Goal: Task Accomplishment & Management: Manage account settings

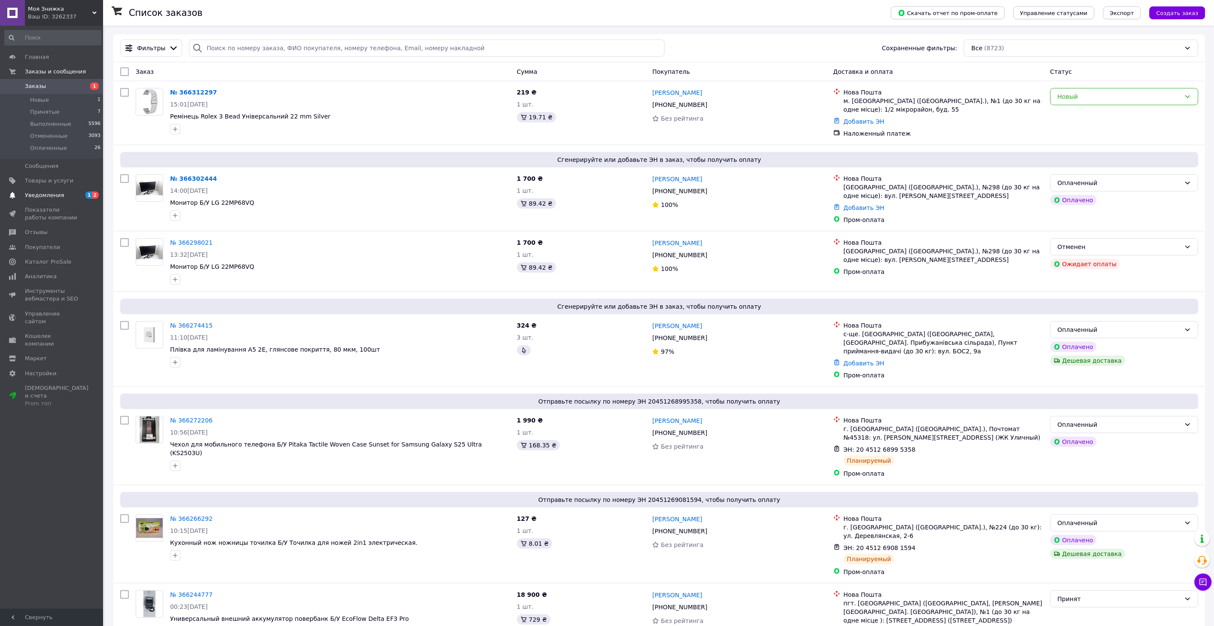
click at [56, 192] on span "Уведомления" at bounding box center [44, 196] width 39 height 8
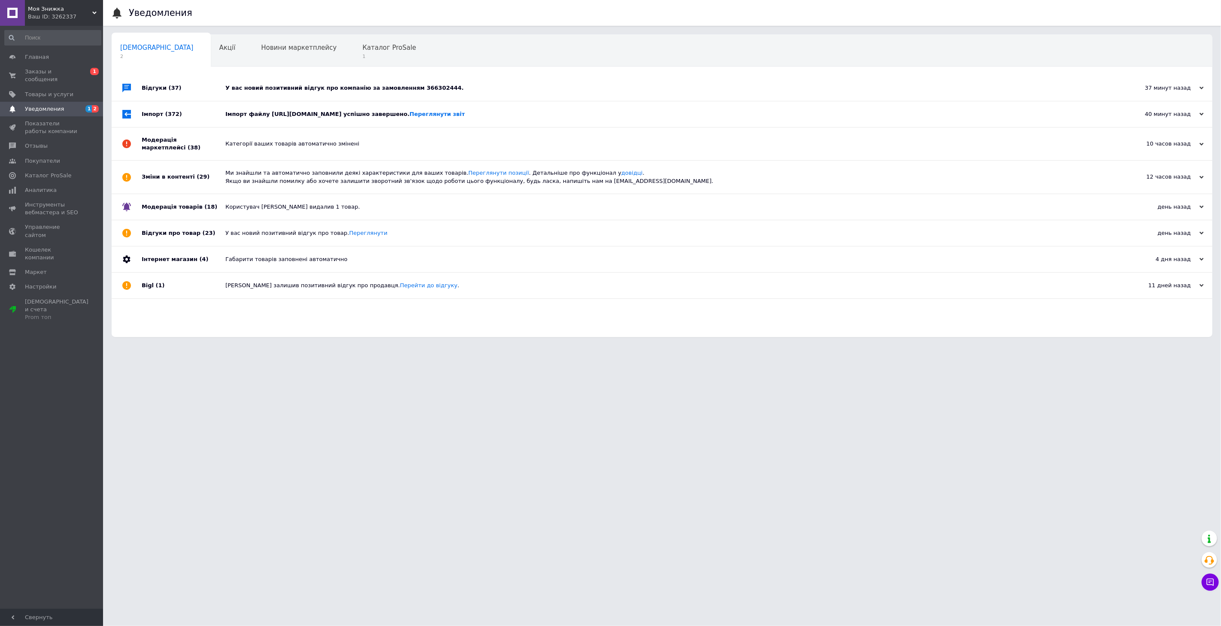
click at [258, 116] on div "Імпорт файлу [URL][DOMAIN_NAME] успішно завершено. Переглянути звіт" at bounding box center [671, 114] width 893 height 8
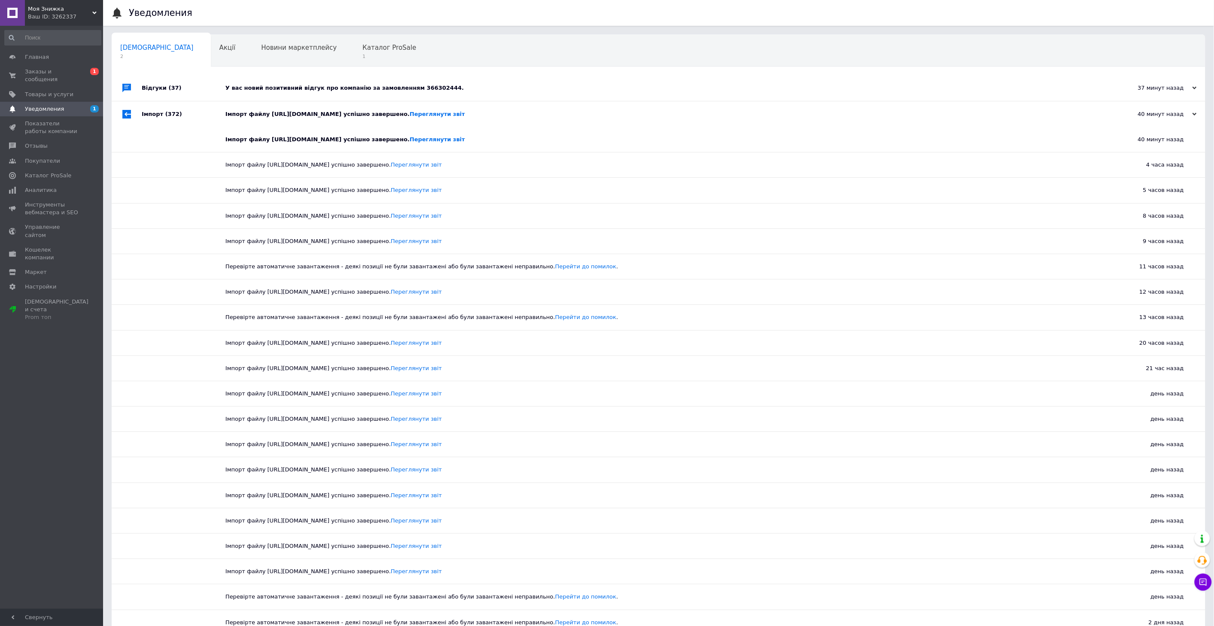
click at [264, 91] on div "У вас новий позитивний відгук про компанію за замовленням 366302444." at bounding box center [668, 88] width 886 height 8
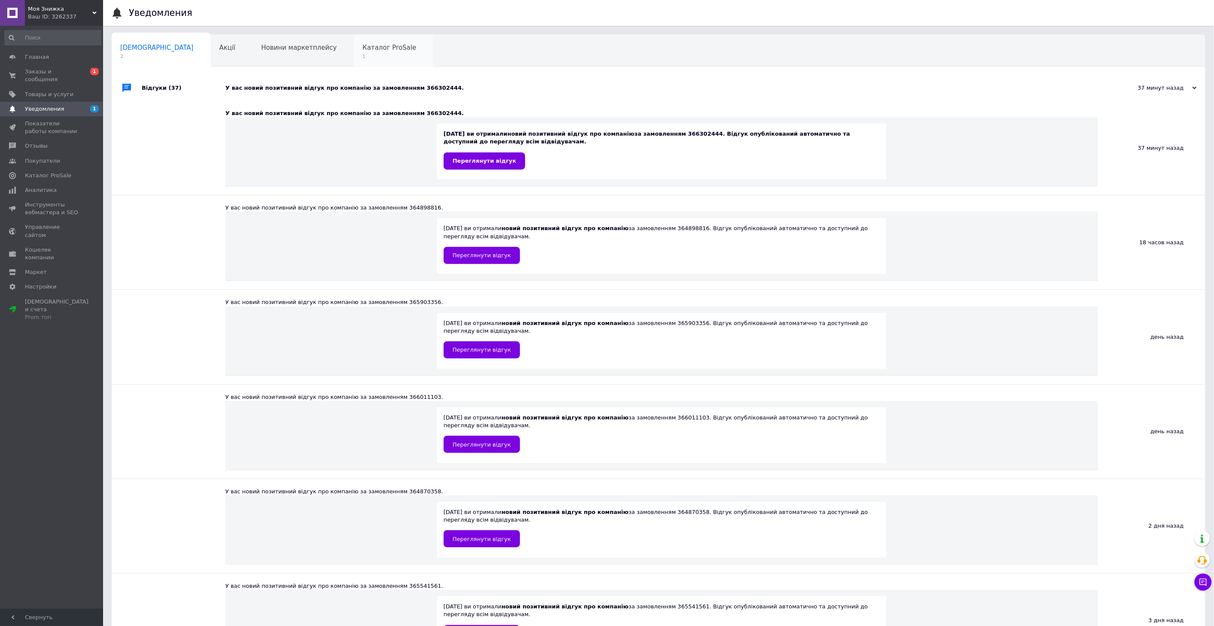
click at [362, 57] on span "1" at bounding box center [389, 56] width 54 height 6
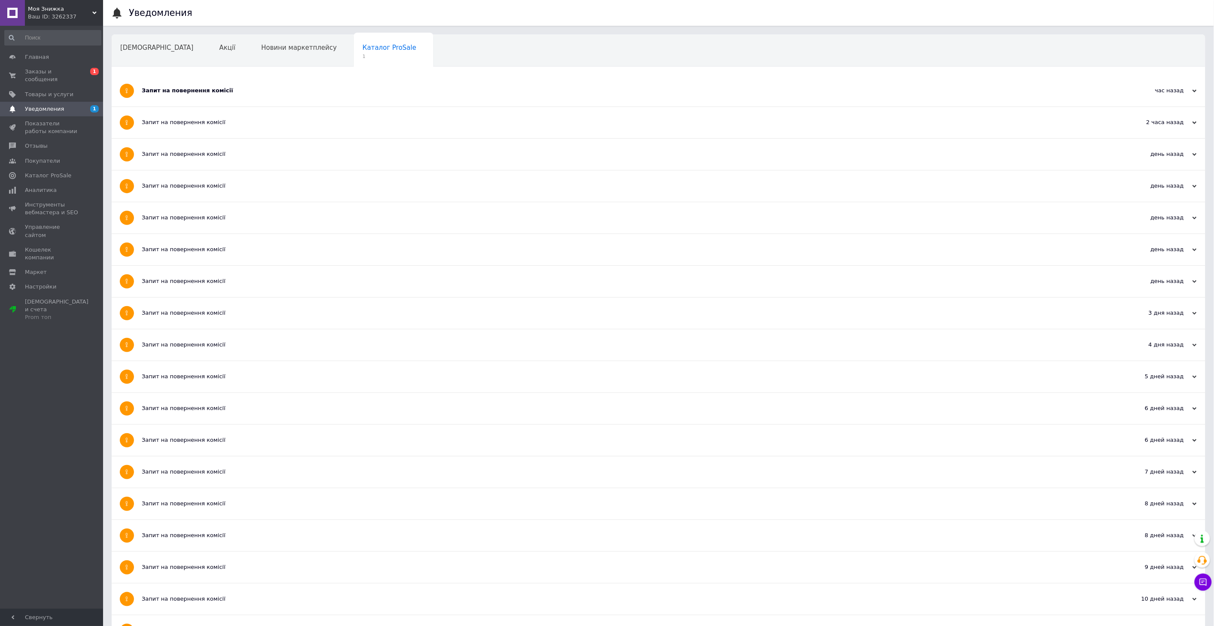
click at [235, 91] on div "Запит на повернення комісії" at bounding box center [626, 91] width 969 height 8
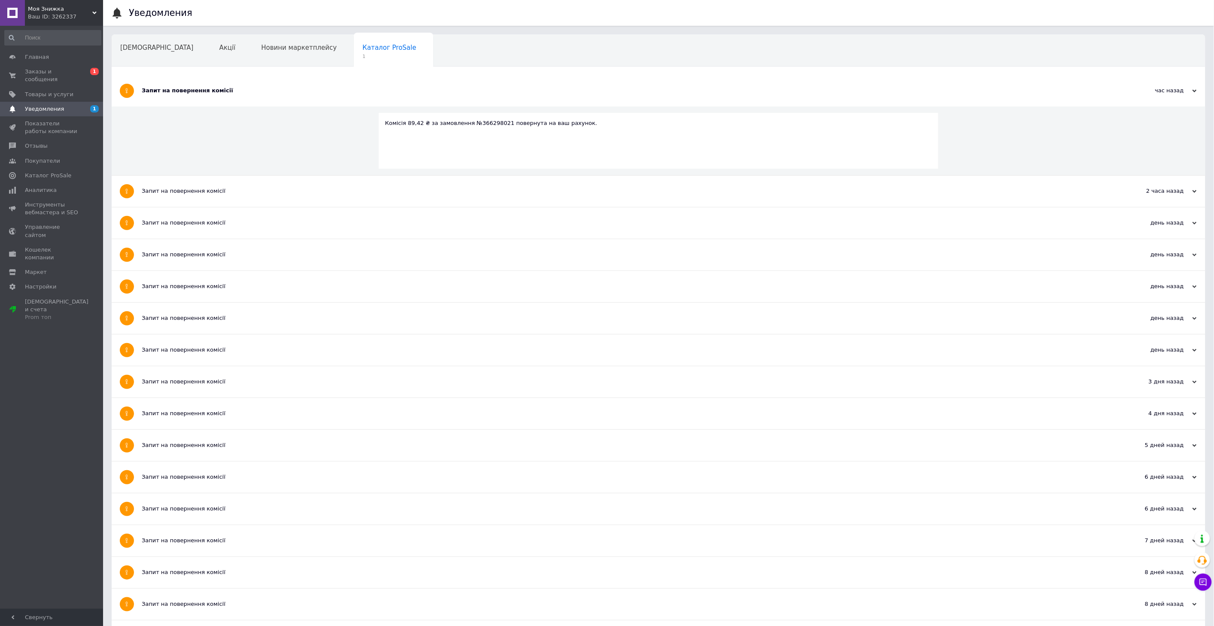
click at [493, 122] on div "Комісія 89,42 ₴ за замовлення №366298021 повернута на ваш рахунок." at bounding box center [658, 123] width 547 height 8
copy div "366298021"
click at [44, 58] on span "Главная" at bounding box center [37, 57] width 24 height 8
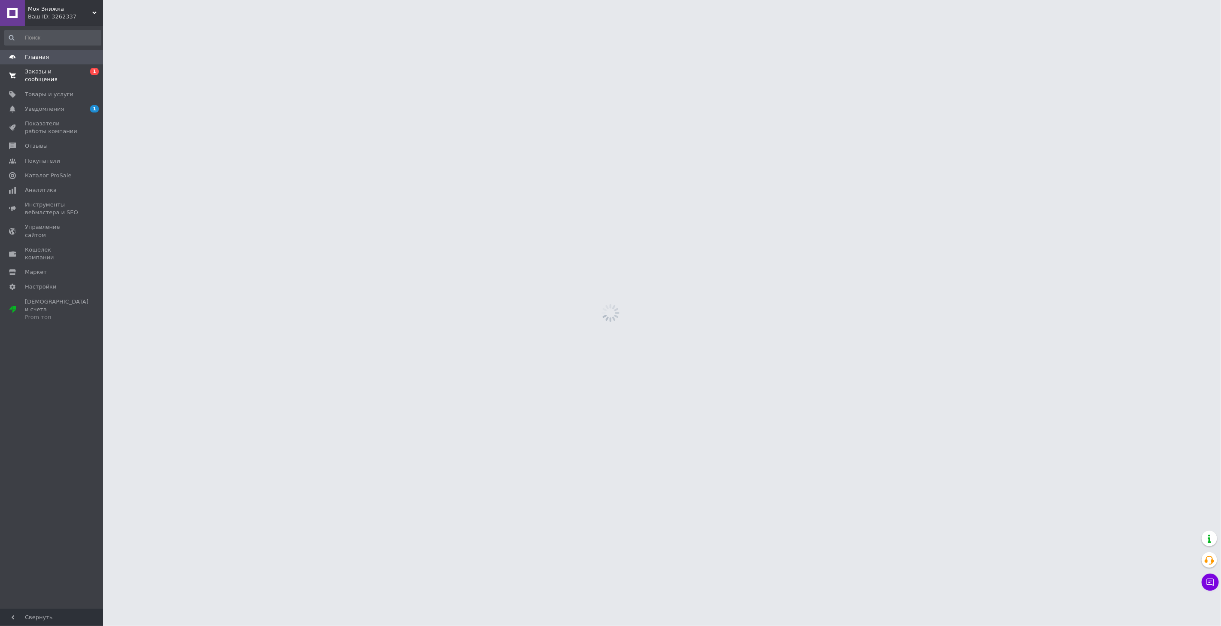
click at [60, 72] on span "Заказы и сообщения" at bounding box center [52, 75] width 55 height 15
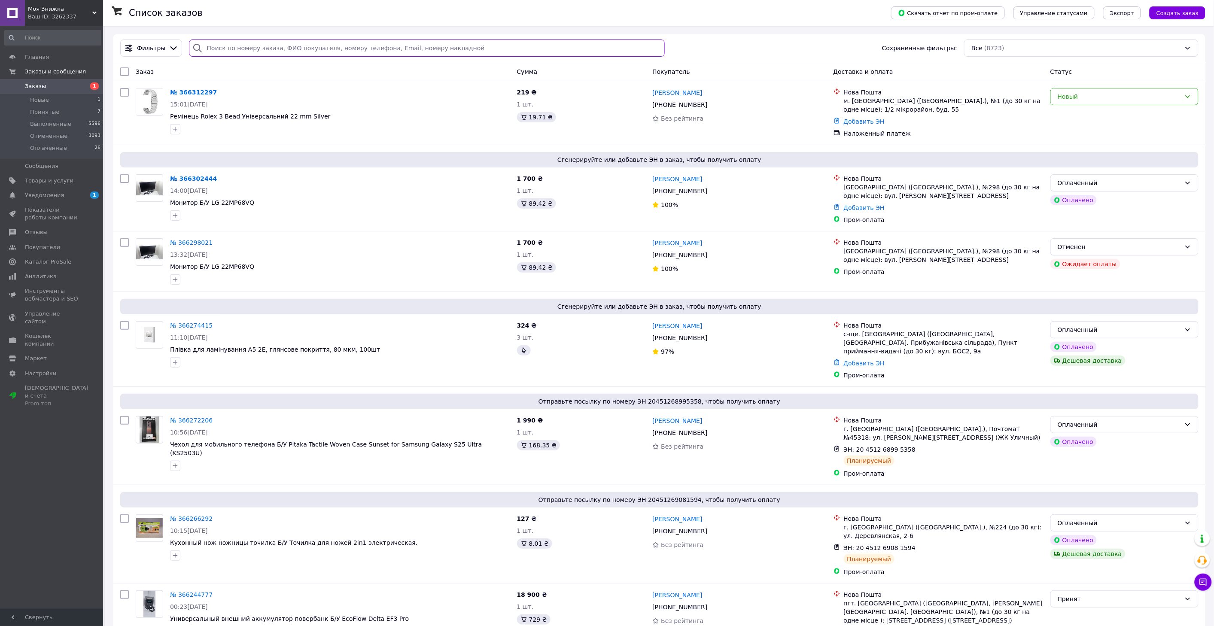
click at [246, 50] on input "search" at bounding box center [426, 48] width 475 height 17
paste input "366298021"
type input "366298021"
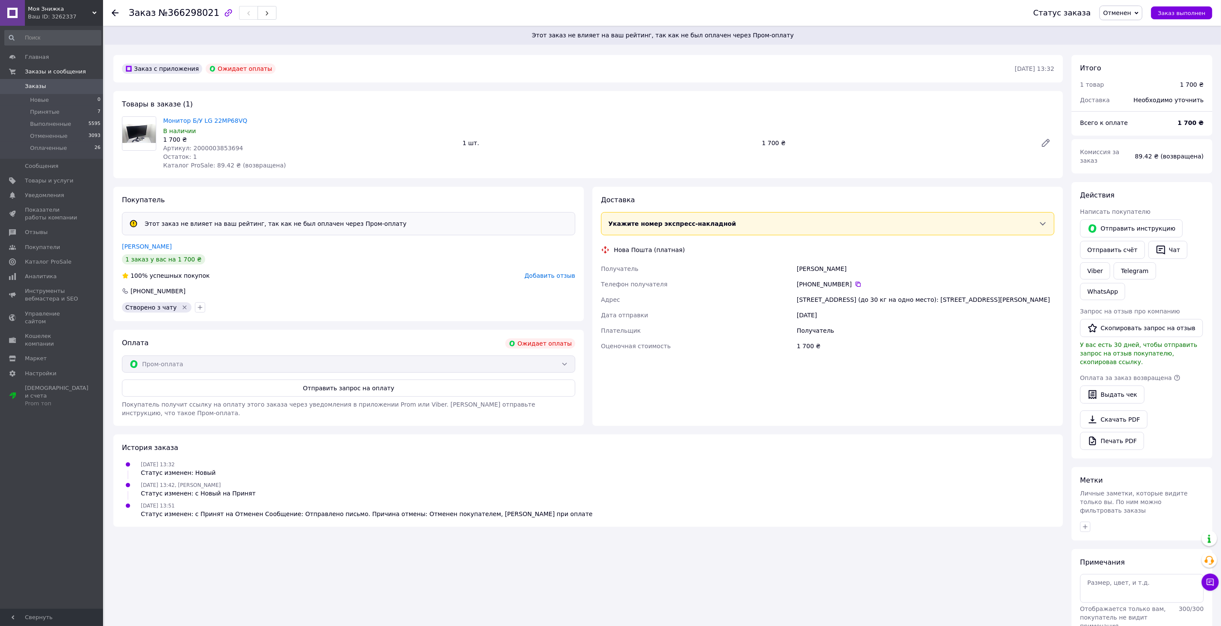
click at [45, 88] on span "Заказы" at bounding box center [52, 86] width 55 height 8
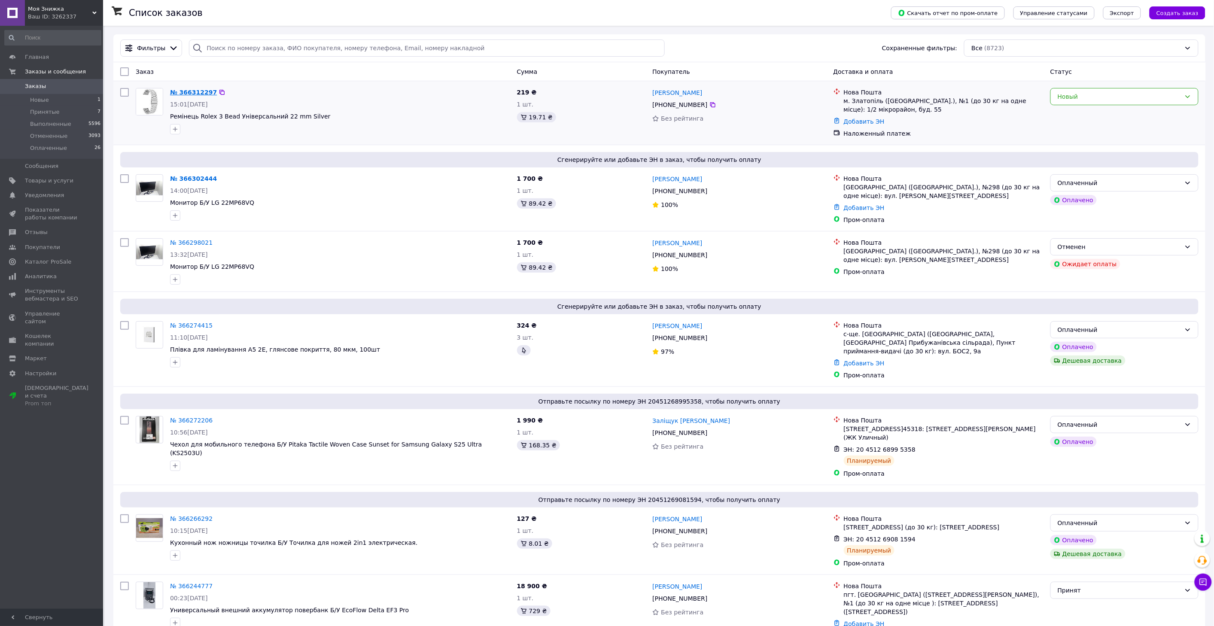
click at [200, 91] on link "№ 366312297" at bounding box center [193, 92] width 47 height 7
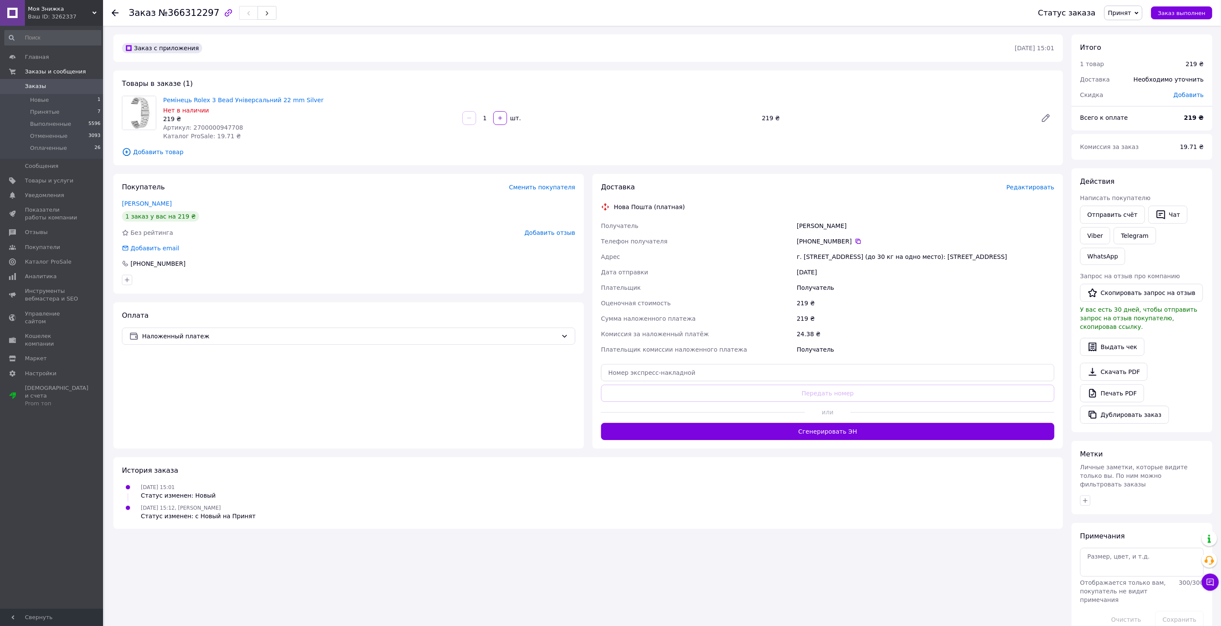
click at [40, 85] on span "Заказы" at bounding box center [35, 86] width 21 height 8
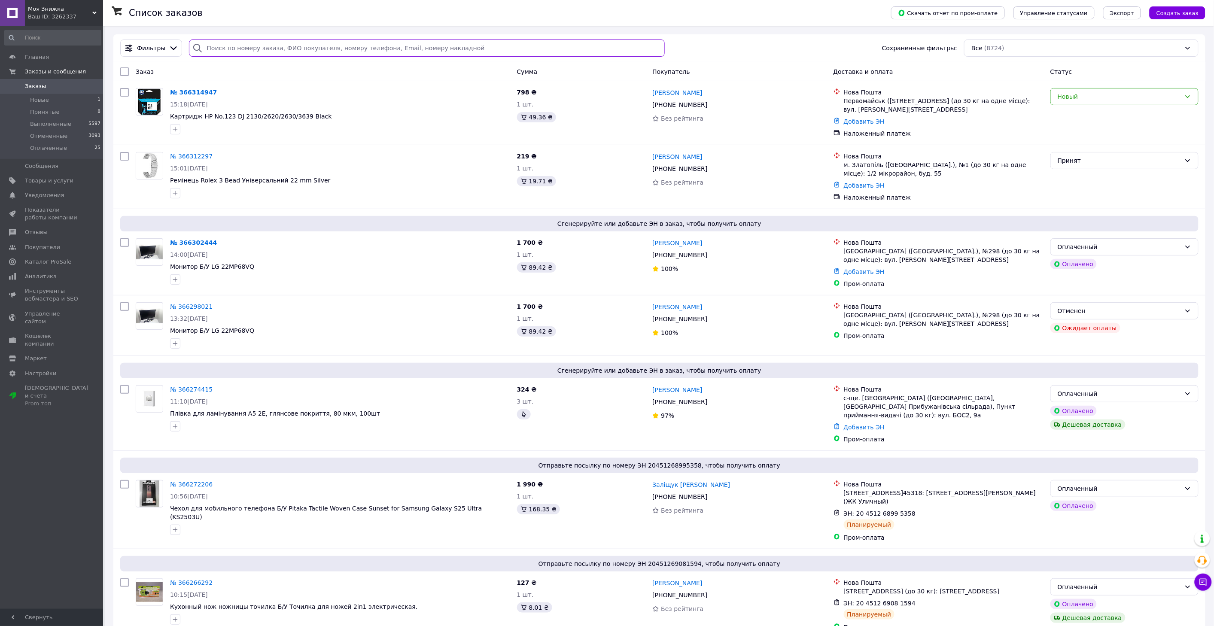
click at [319, 53] on input "search" at bounding box center [426, 48] width 475 height 17
paste input "366314947"
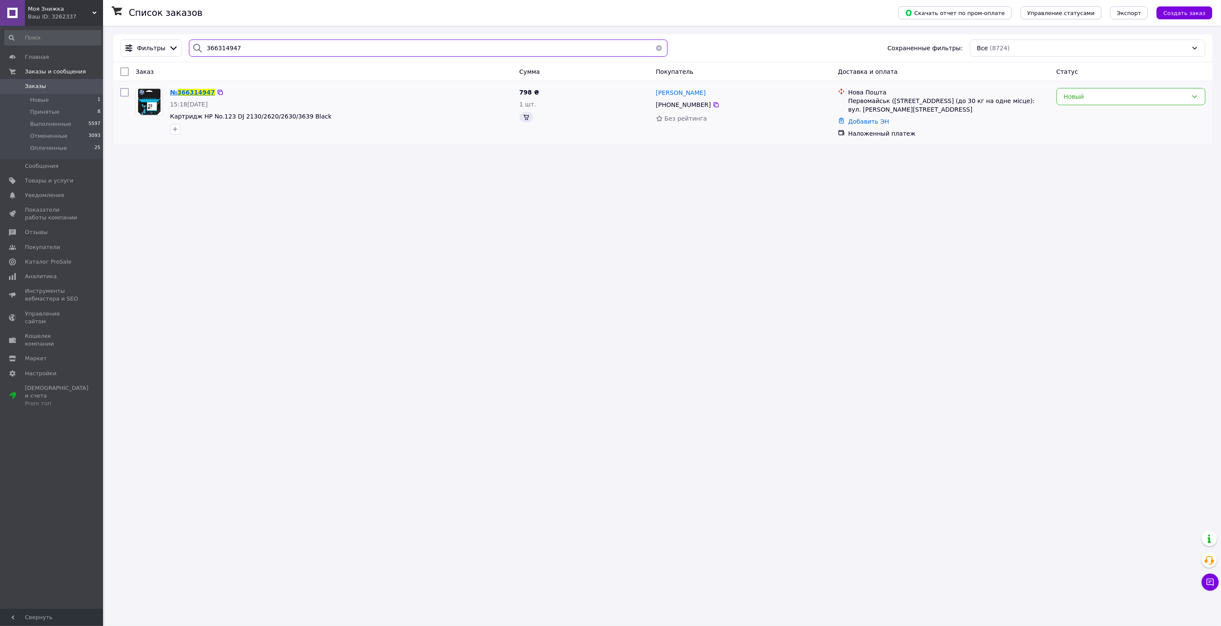
type input "366314947"
click at [193, 92] on span "366314947" at bounding box center [196, 92] width 38 height 7
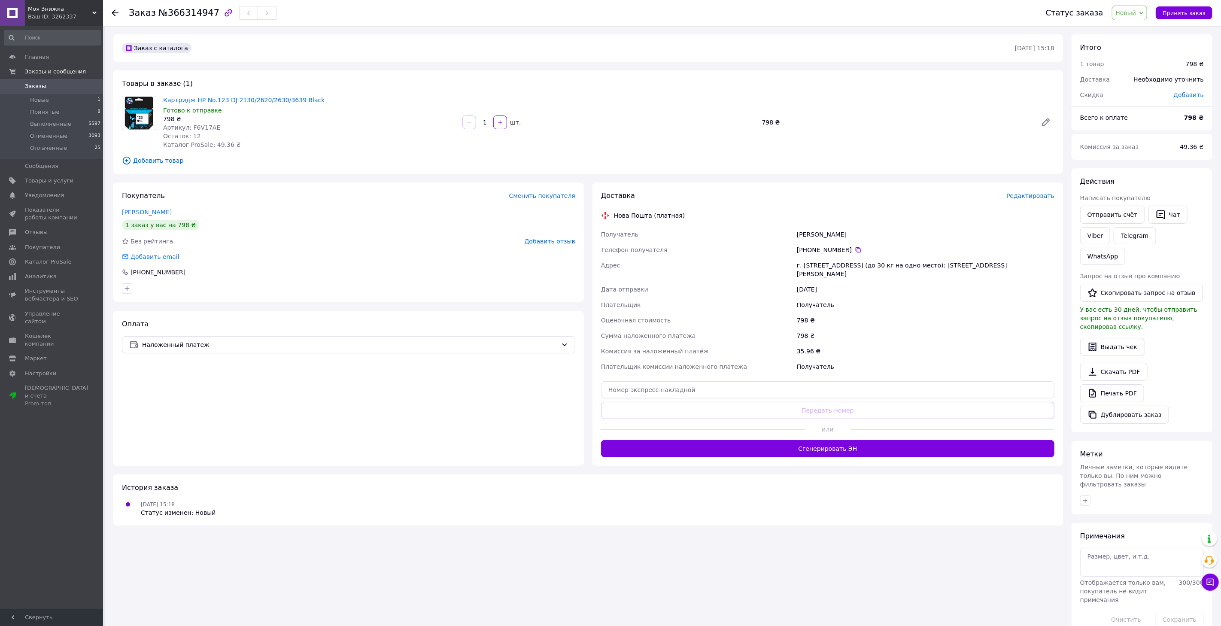
click at [199, 127] on span "Артикул: F6V17AE" at bounding box center [191, 127] width 57 height 7
copy span "F6V17AE"
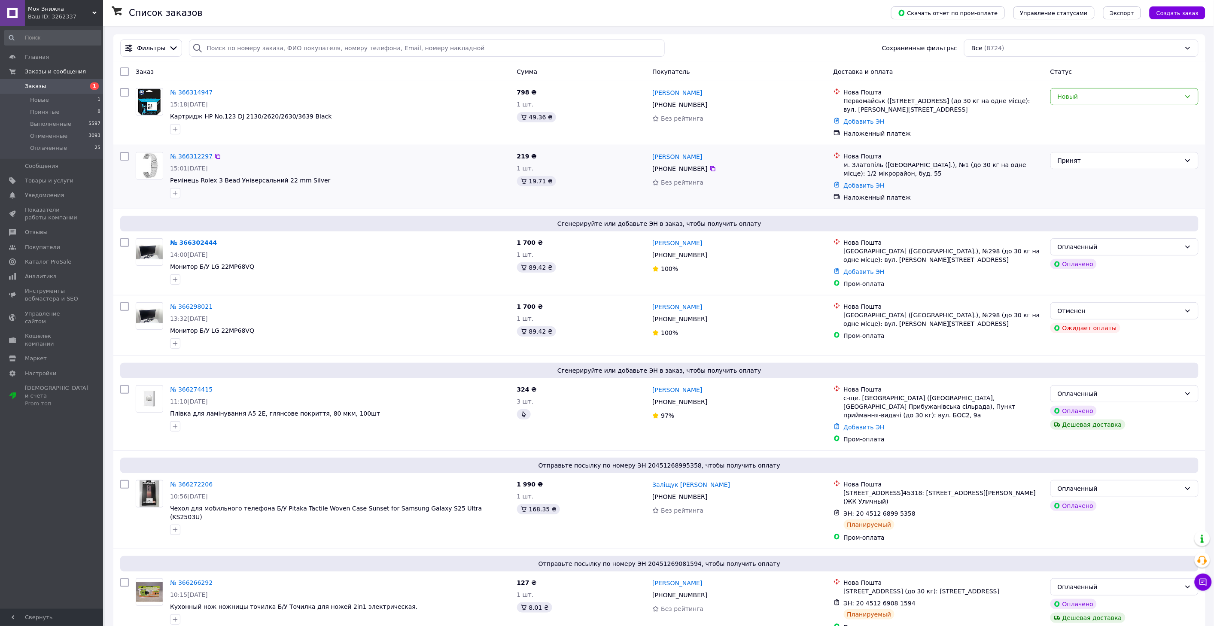
click at [192, 156] on link "№ 366312297" at bounding box center [191, 156] width 43 height 7
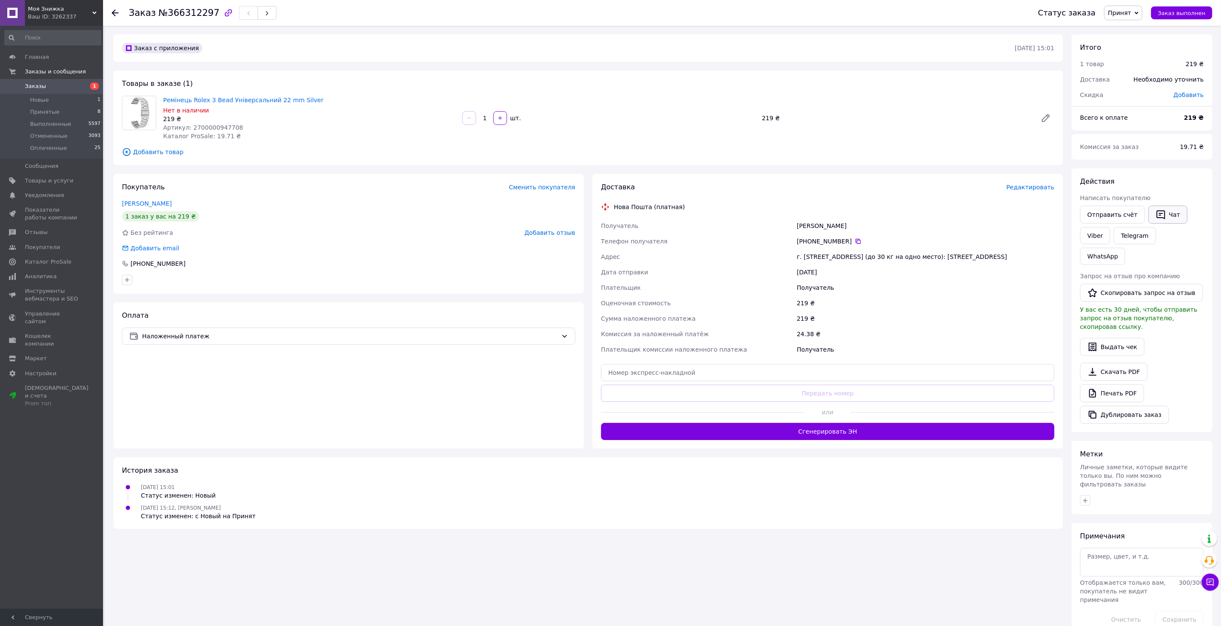
click at [1157, 216] on icon "button" at bounding box center [1161, 215] width 10 height 10
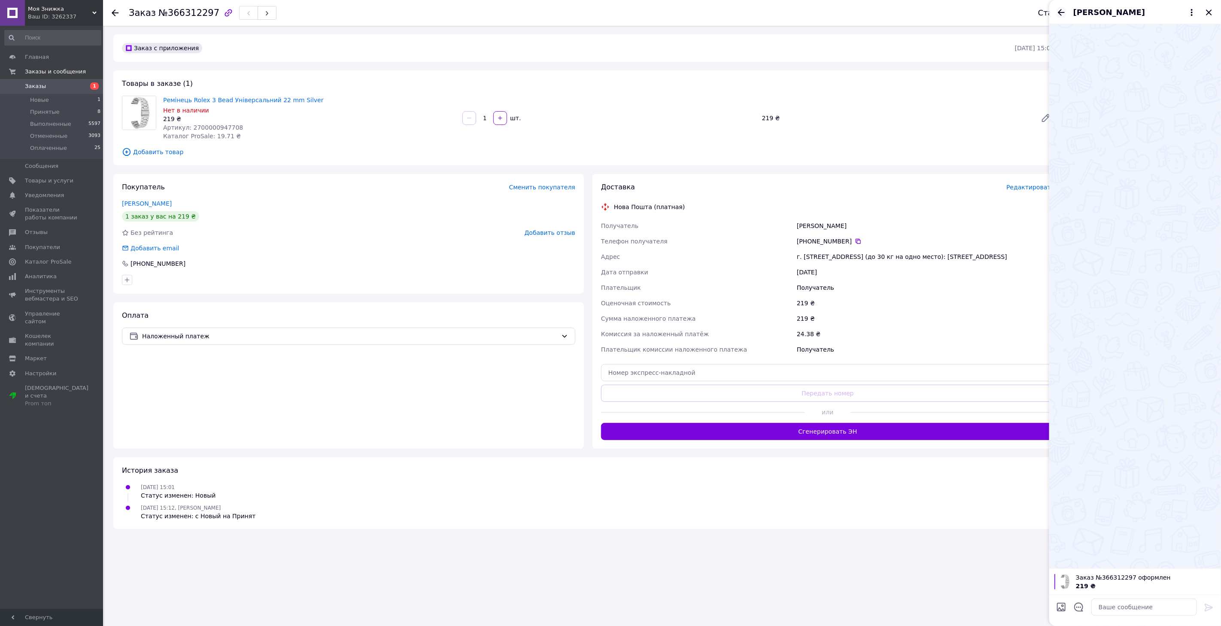
click at [1062, 11] on icon "Назад" at bounding box center [1061, 12] width 10 height 10
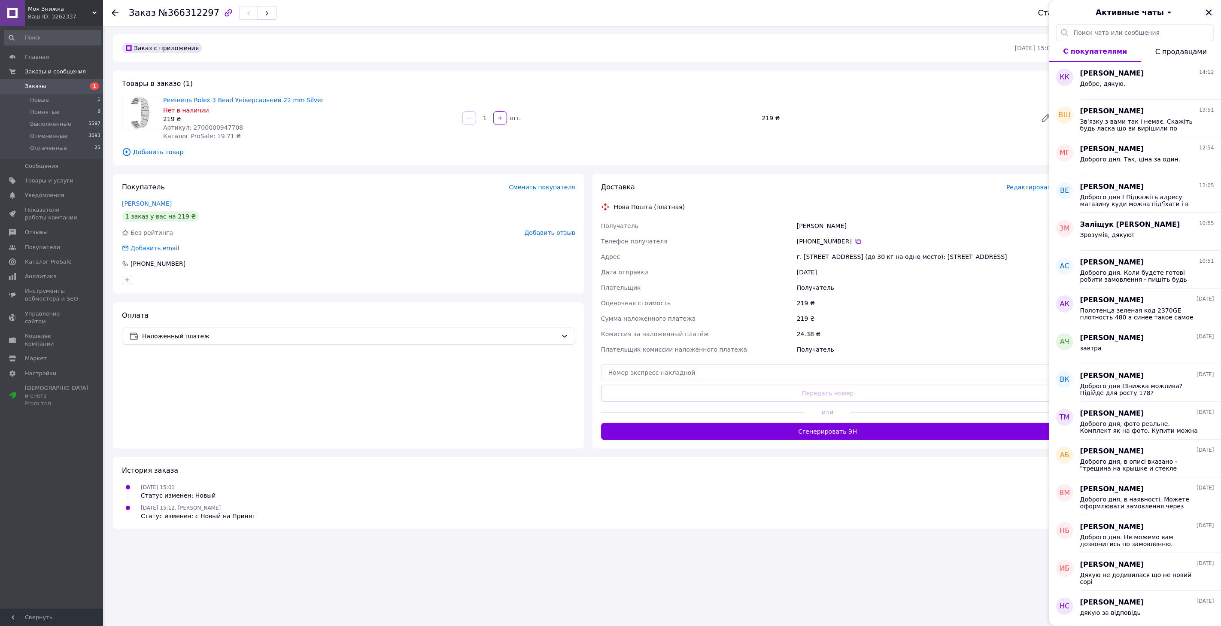
click at [1208, 10] on icon "Закрыть" at bounding box center [1209, 12] width 6 height 6
